Goal: Transaction & Acquisition: Purchase product/service

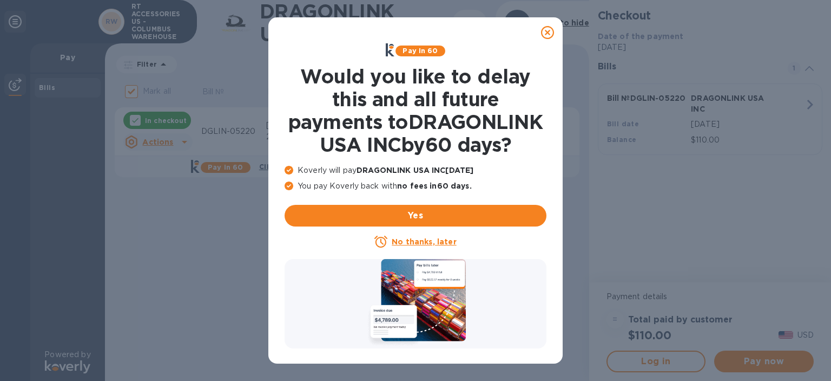
click at [546, 32] on icon at bounding box center [547, 32] width 13 height 13
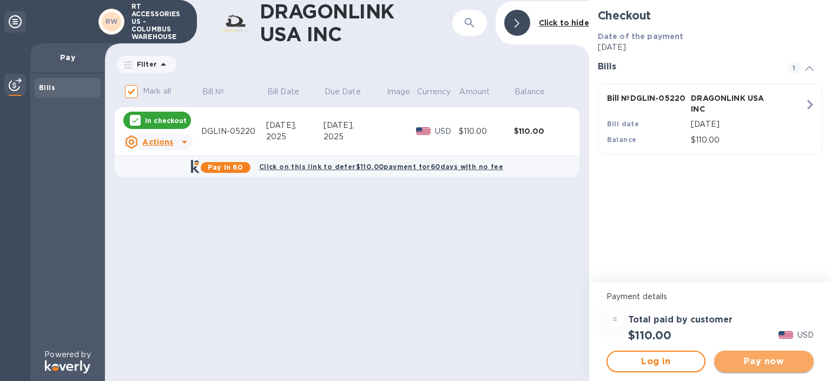
click at [763, 361] on span "Pay now" at bounding box center [764, 361] width 82 height 13
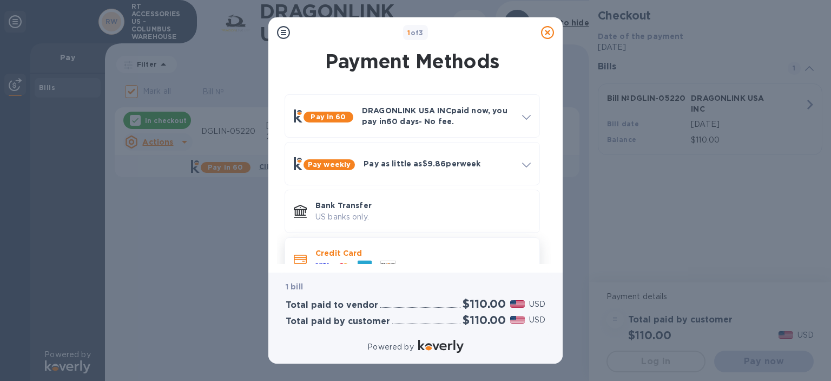
scroll to position [25, 0]
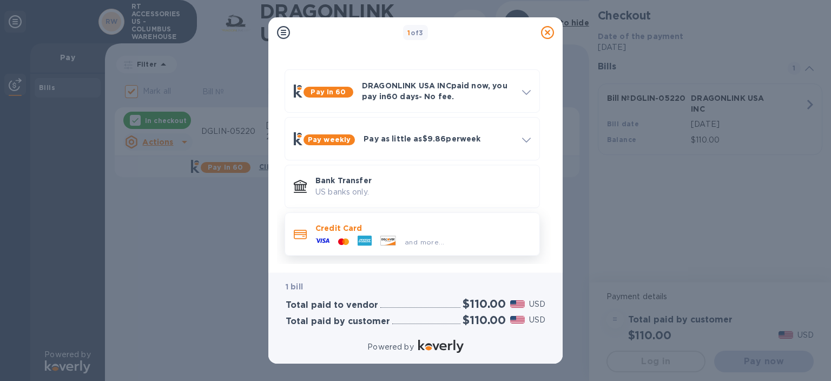
click at [330, 229] on p "Credit Card" at bounding box center [423, 227] width 215 height 11
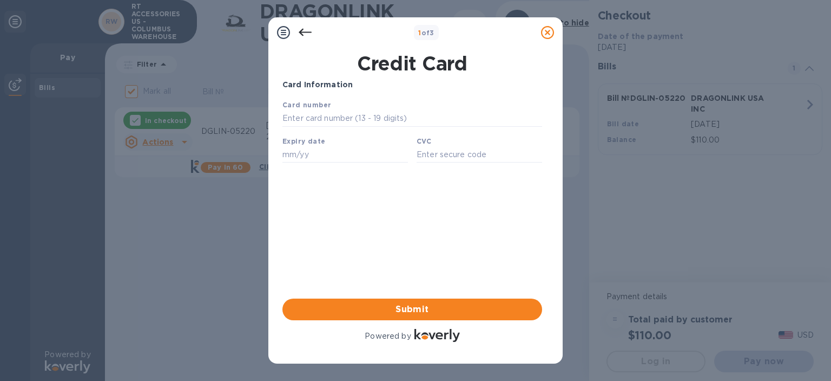
scroll to position [0, 0]
click at [303, 113] on input "text" at bounding box center [413, 118] width 260 height 16
type input "[CREDIT_CARD_NUMBER]"
click at [296, 155] on input "text" at bounding box center [346, 154] width 126 height 16
type input "05/26"
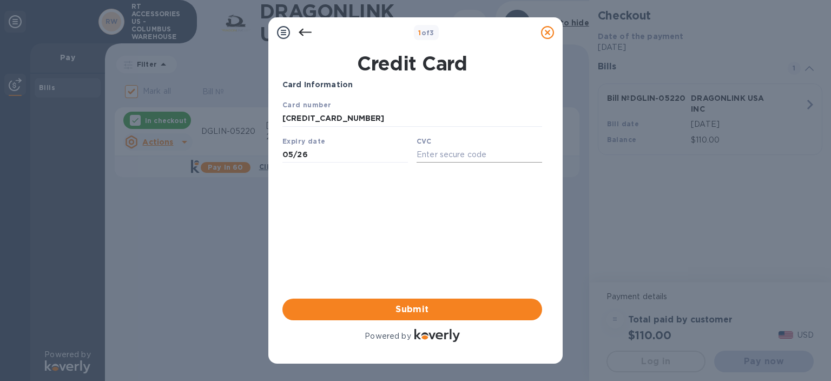
click at [457, 151] on input "text" at bounding box center [480, 154] width 126 height 16
type input "286"
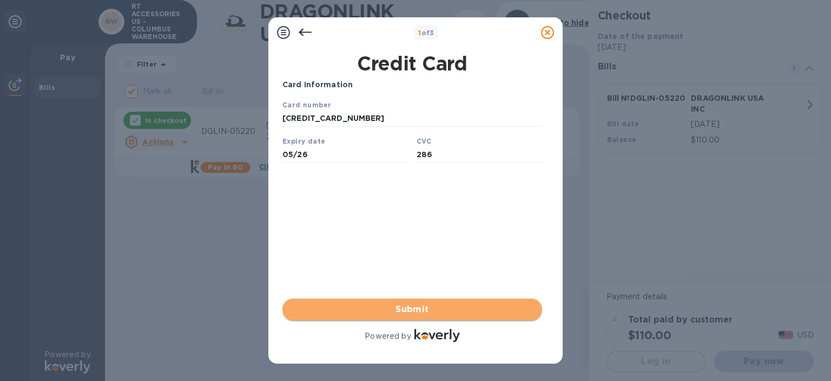
click at [433, 306] on span "Submit" at bounding box center [412, 309] width 243 height 13
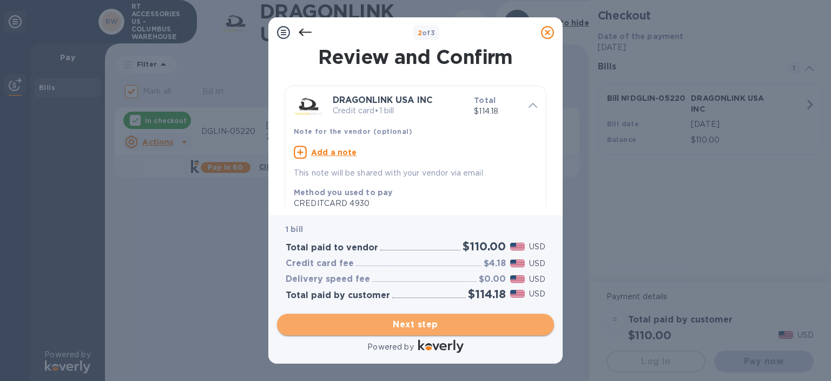
click at [415, 323] on span "Next step" at bounding box center [416, 324] width 260 height 13
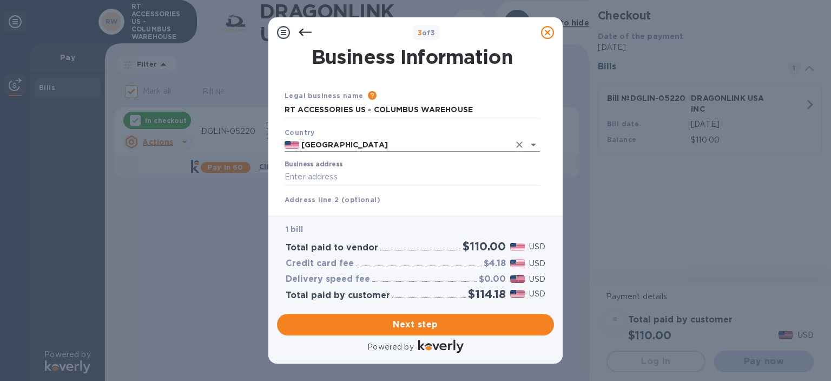
click at [537, 145] on icon "Open" at bounding box center [533, 144] width 13 height 13
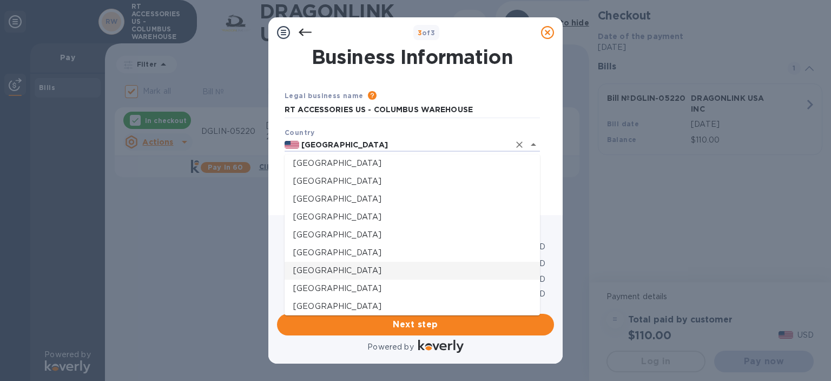
scroll to position [487, 0]
click at [320, 285] on p "[GEOGRAPHIC_DATA]" at bounding box center [412, 287] width 238 height 11
type input "[GEOGRAPHIC_DATA]"
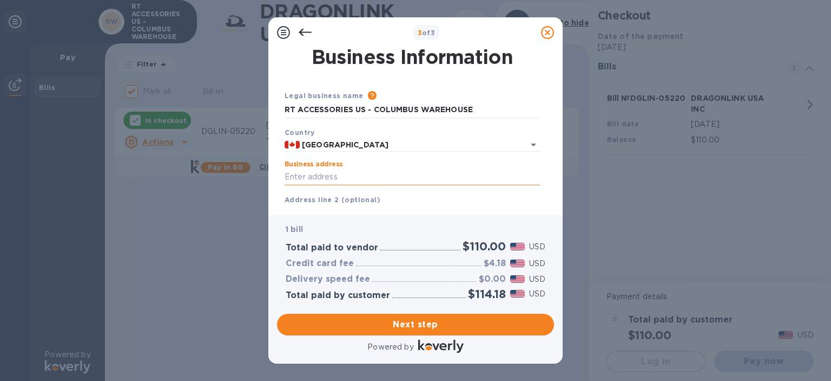
click at [306, 177] on input "Business address" at bounding box center [413, 177] width 256 height 16
type input "315 BOUL INDUSTRIEL"
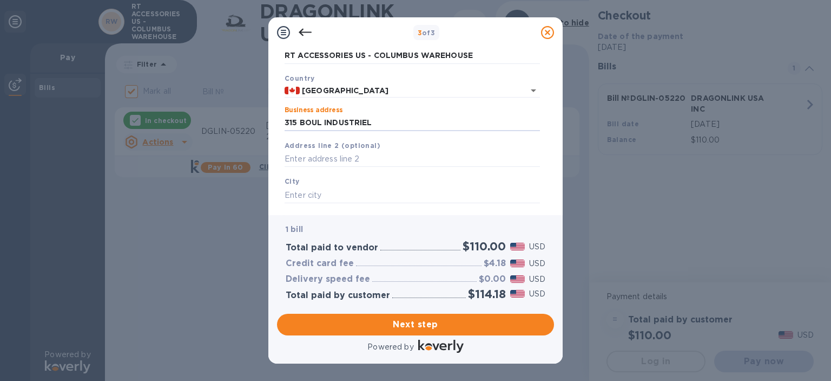
scroll to position [108, 0]
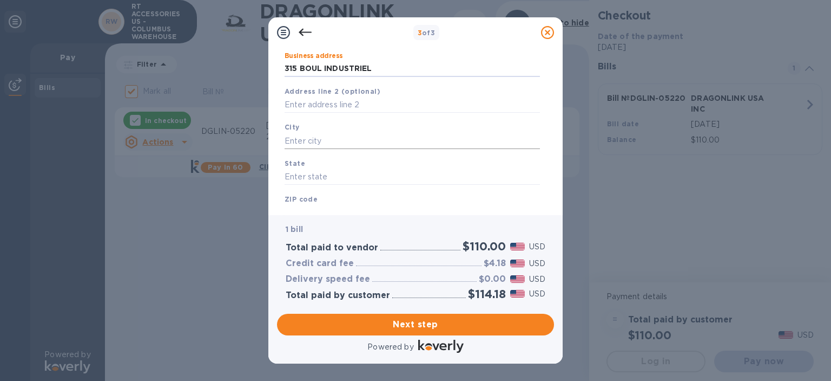
click at [318, 140] on input "text" at bounding box center [413, 141] width 256 height 16
type input "Chateuguay"
click at [313, 178] on input "text" at bounding box center [413, 177] width 256 height 16
type input "[GEOGRAPHIC_DATA]"
click at [310, 199] on b "ZIP code" at bounding box center [301, 199] width 33 height 8
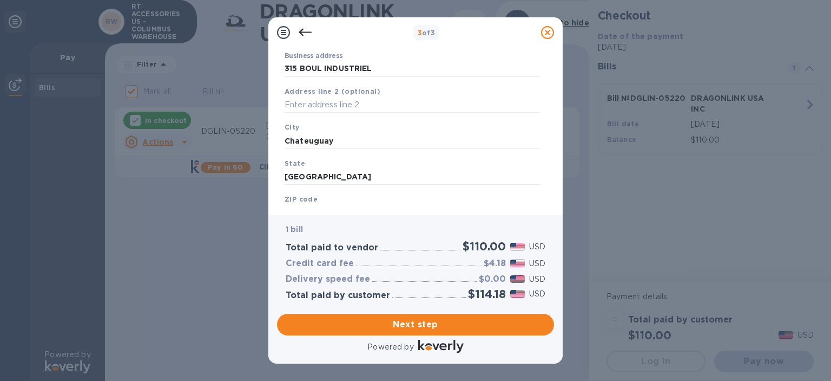
scroll to position [150, 0]
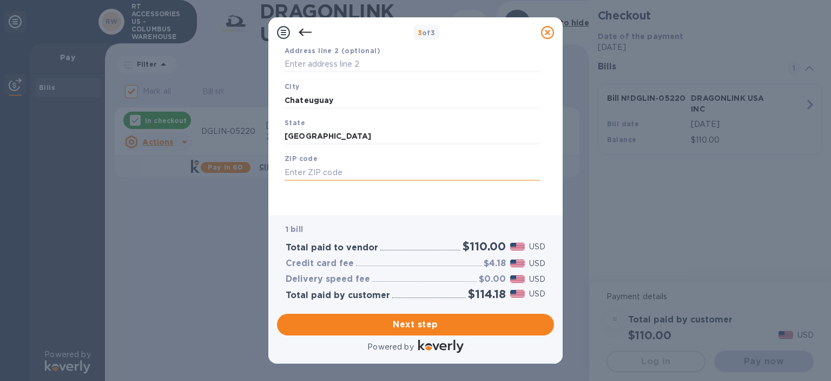
click at [310, 171] on input "text" at bounding box center [413, 172] width 256 height 16
type input "j6j 4z2"
click at [417, 326] on span "Next step" at bounding box center [416, 324] width 260 height 13
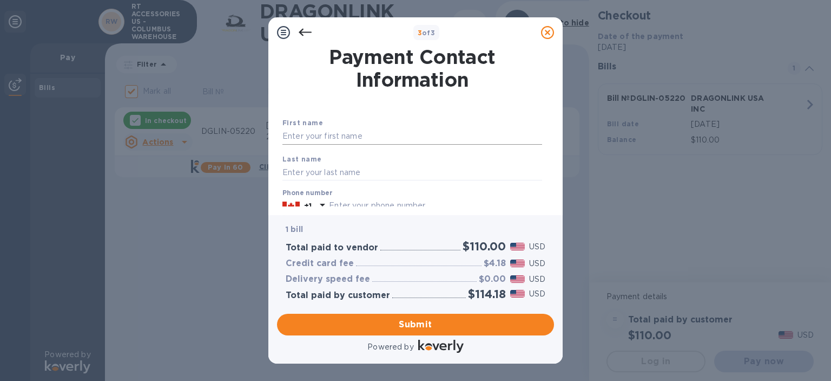
scroll to position [54, 0]
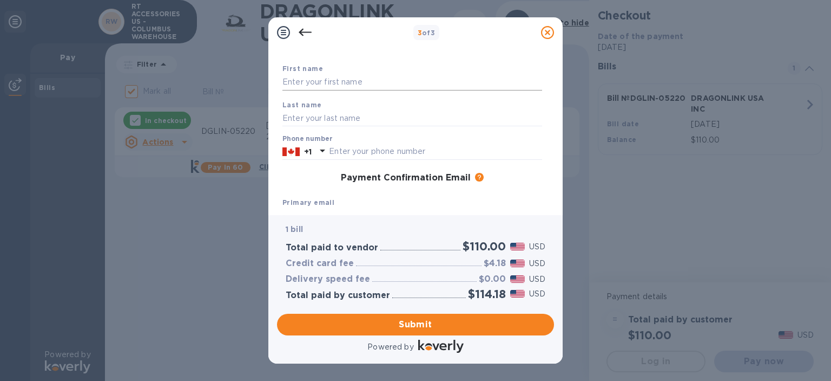
click at [312, 81] on input "text" at bounding box center [413, 82] width 260 height 16
type input "[PERSON_NAME]"
click at [316, 116] on input "text" at bounding box center [413, 118] width 260 height 16
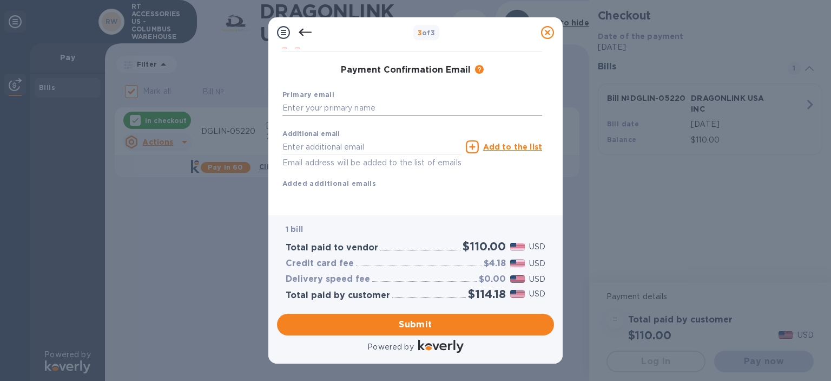
type input "Forest"
click at [308, 109] on input "text" at bounding box center [413, 108] width 260 height 16
type input "[EMAIL_ADDRESS][DOMAIN_NAME]"
click at [312, 145] on input "text" at bounding box center [372, 147] width 179 height 16
type input "[EMAIL_ADDRESS][DOMAIN_NAME]"
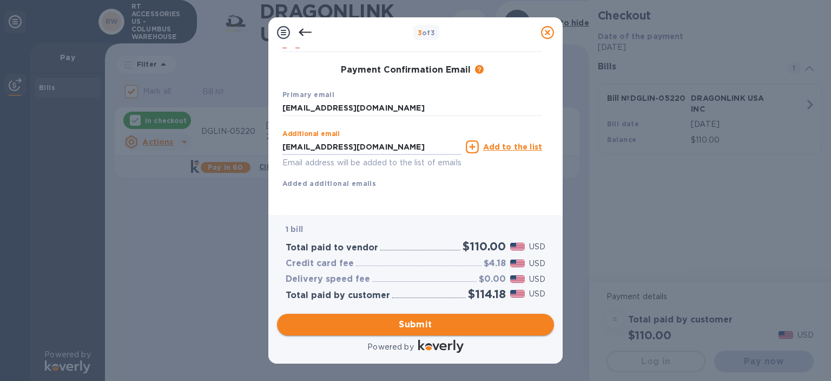
click at [414, 324] on span "Submit" at bounding box center [416, 324] width 260 height 13
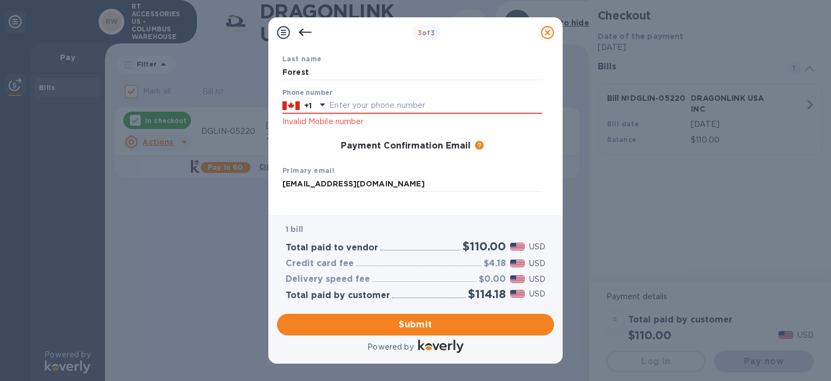
scroll to position [77, 0]
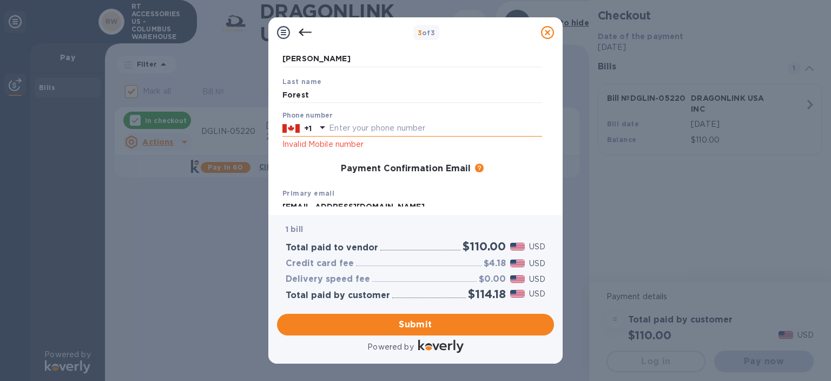
click at [341, 129] on input "text" at bounding box center [435, 128] width 213 height 16
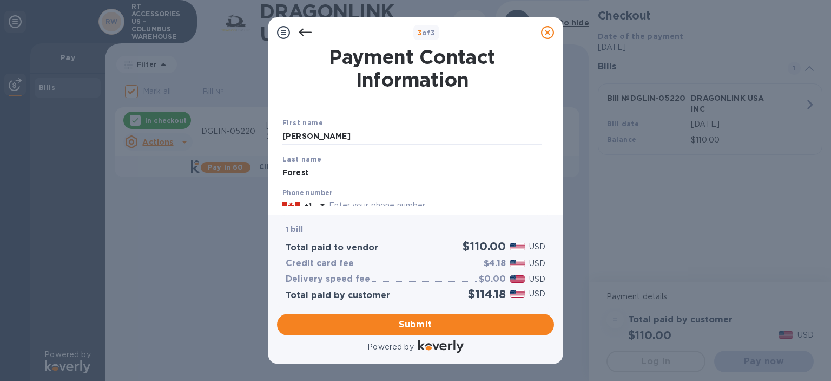
scroll to position [54, 0]
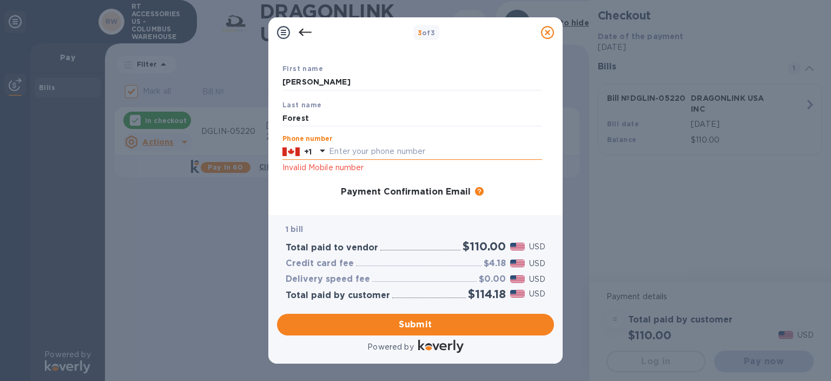
click at [352, 152] on input "text" at bounding box center [435, 151] width 213 height 16
type input "4506990560"
click at [411, 322] on span "Submit" at bounding box center [416, 324] width 260 height 13
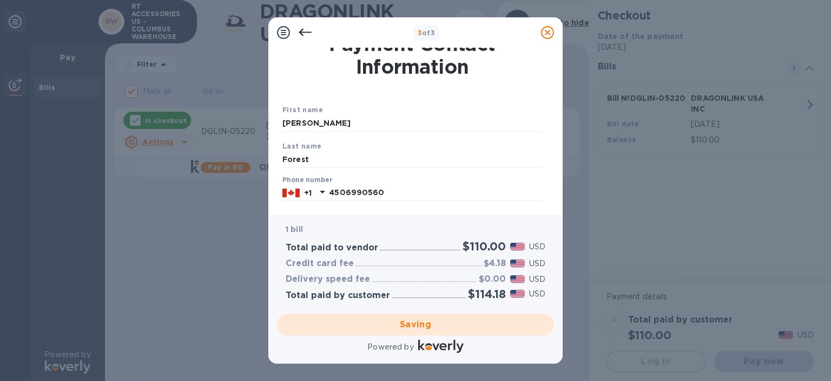
scroll to position [0, 0]
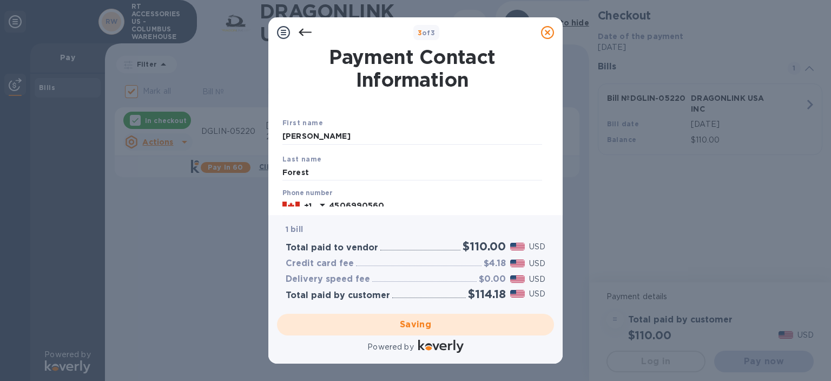
checkbox input "false"
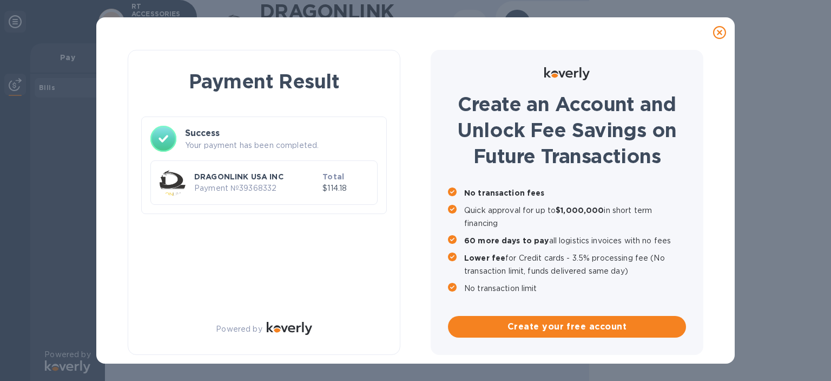
click at [774, 62] on div "Payment Result Success Your payment has been completed. DRAGONLINK USA INC Paym…" at bounding box center [415, 190] width 831 height 381
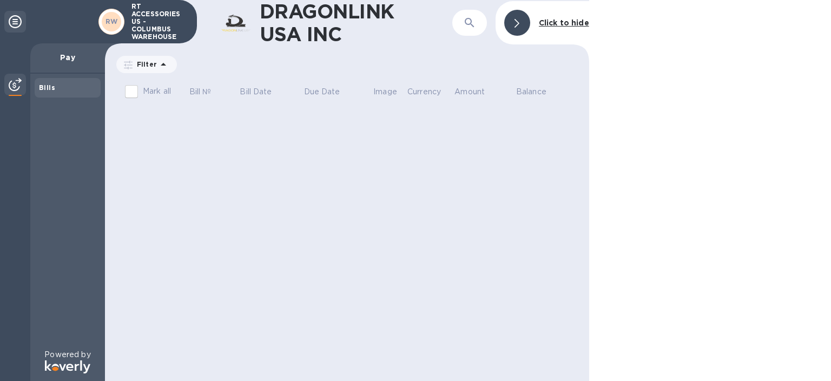
click at [56, 90] on div "Bills" at bounding box center [67, 87] width 57 height 11
click at [48, 84] on b "Bills" at bounding box center [47, 87] width 16 height 8
click at [18, 17] on icon at bounding box center [15, 21] width 13 height 13
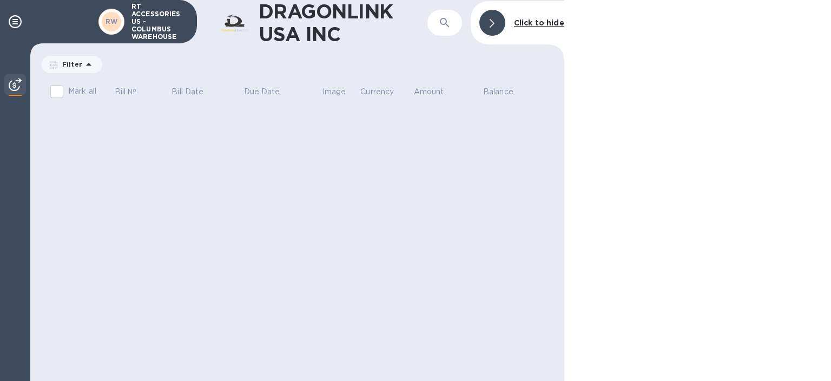
click at [87, 64] on icon at bounding box center [88, 64] width 5 height 3
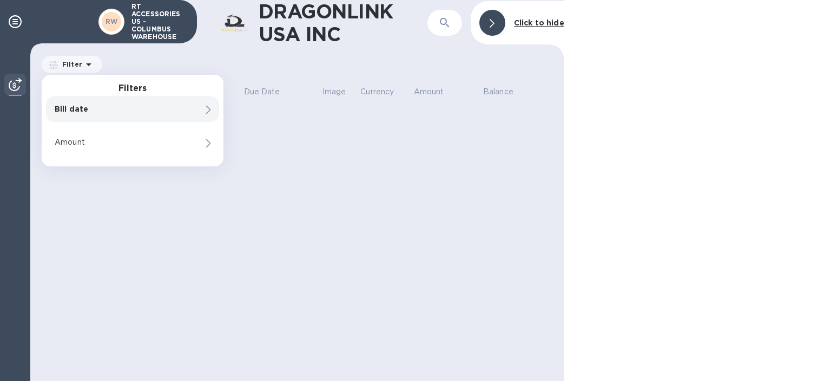
click at [77, 106] on p "Bill date" at bounding box center [114, 108] width 119 height 11
click at [693, 103] on div at bounding box center [698, 190] width 267 height 381
